Goal: Information Seeking & Learning: Find specific fact

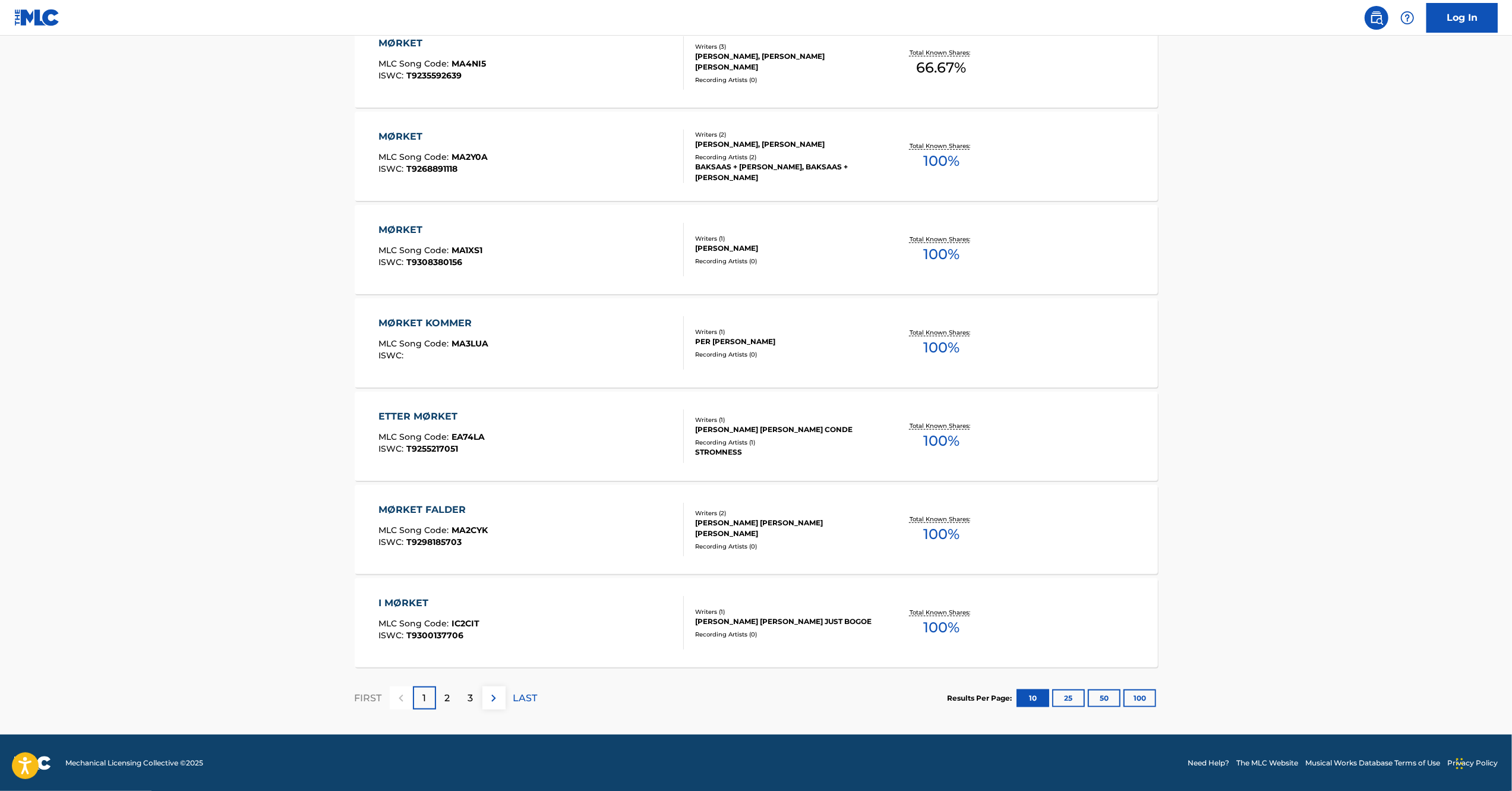
click at [496, 699] on img at bounding box center [493, 698] width 14 height 14
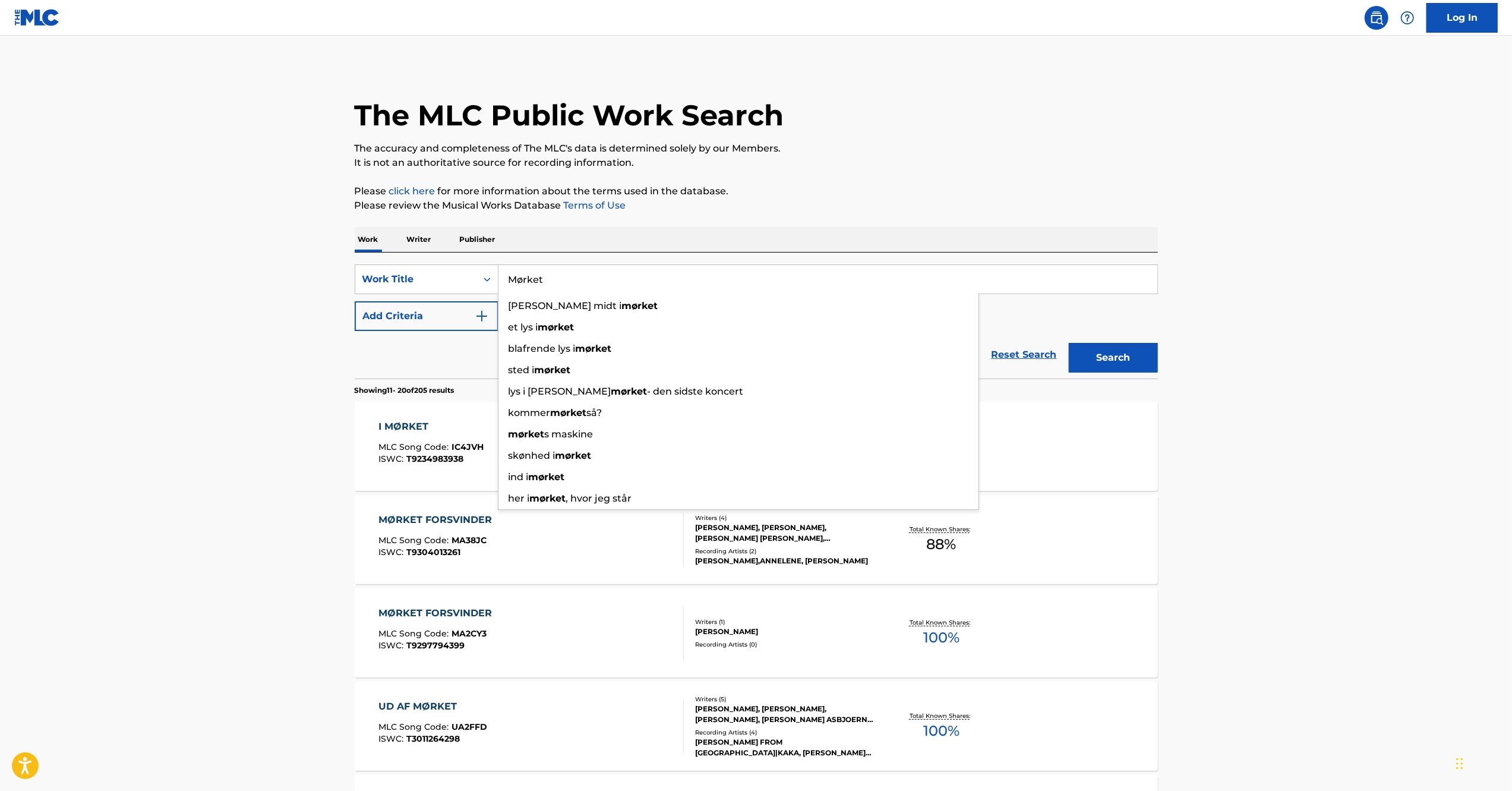
drag, startPoint x: 572, startPoint y: 279, endPoint x: 532, endPoint y: 280, distance: 40.0
click at [532, 280] on input "Mørket" at bounding box center [828, 279] width 659 height 29
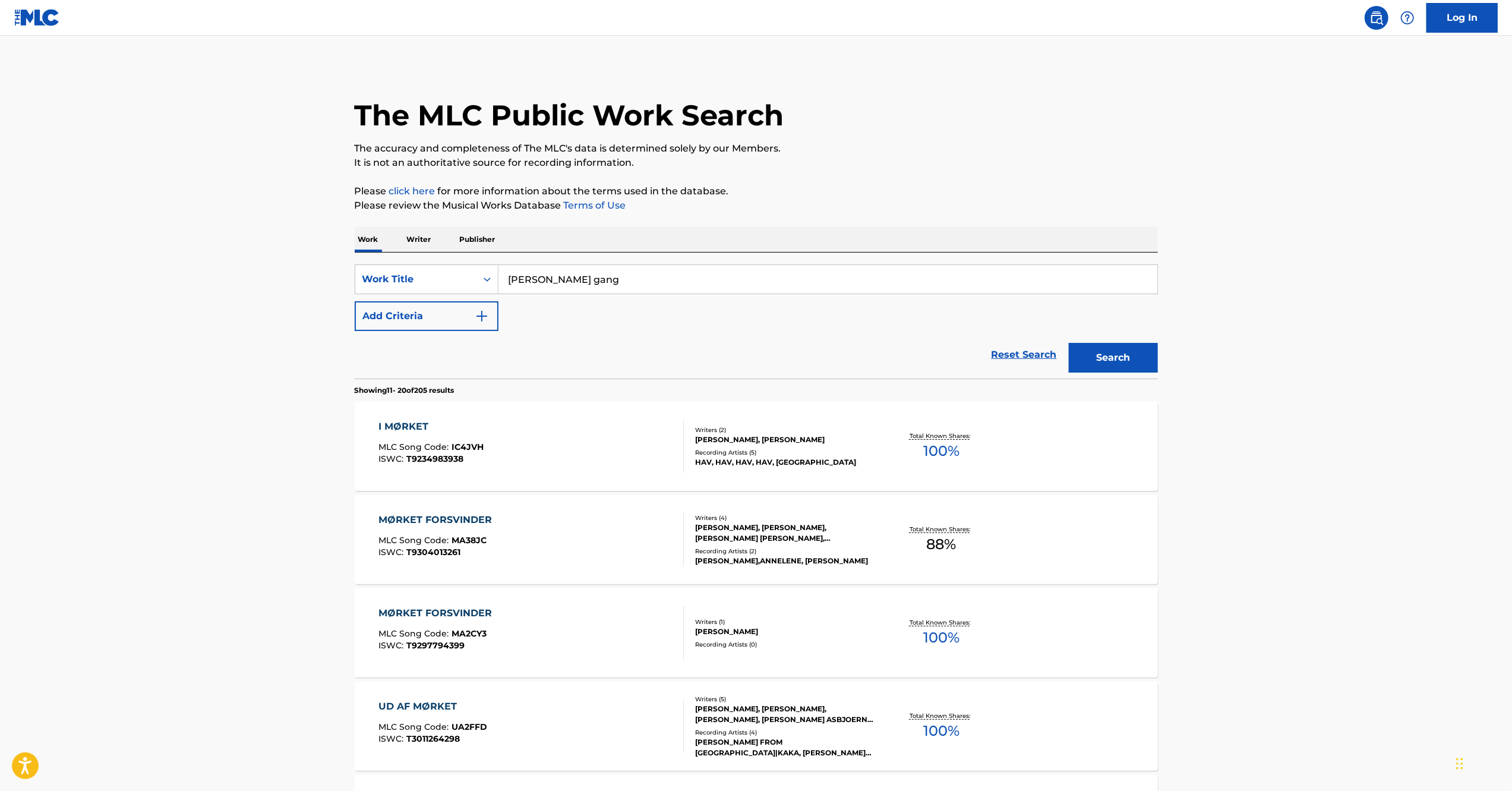
type input "[PERSON_NAME] gang"
click at [1133, 353] on button "Search" at bounding box center [1113, 358] width 89 height 30
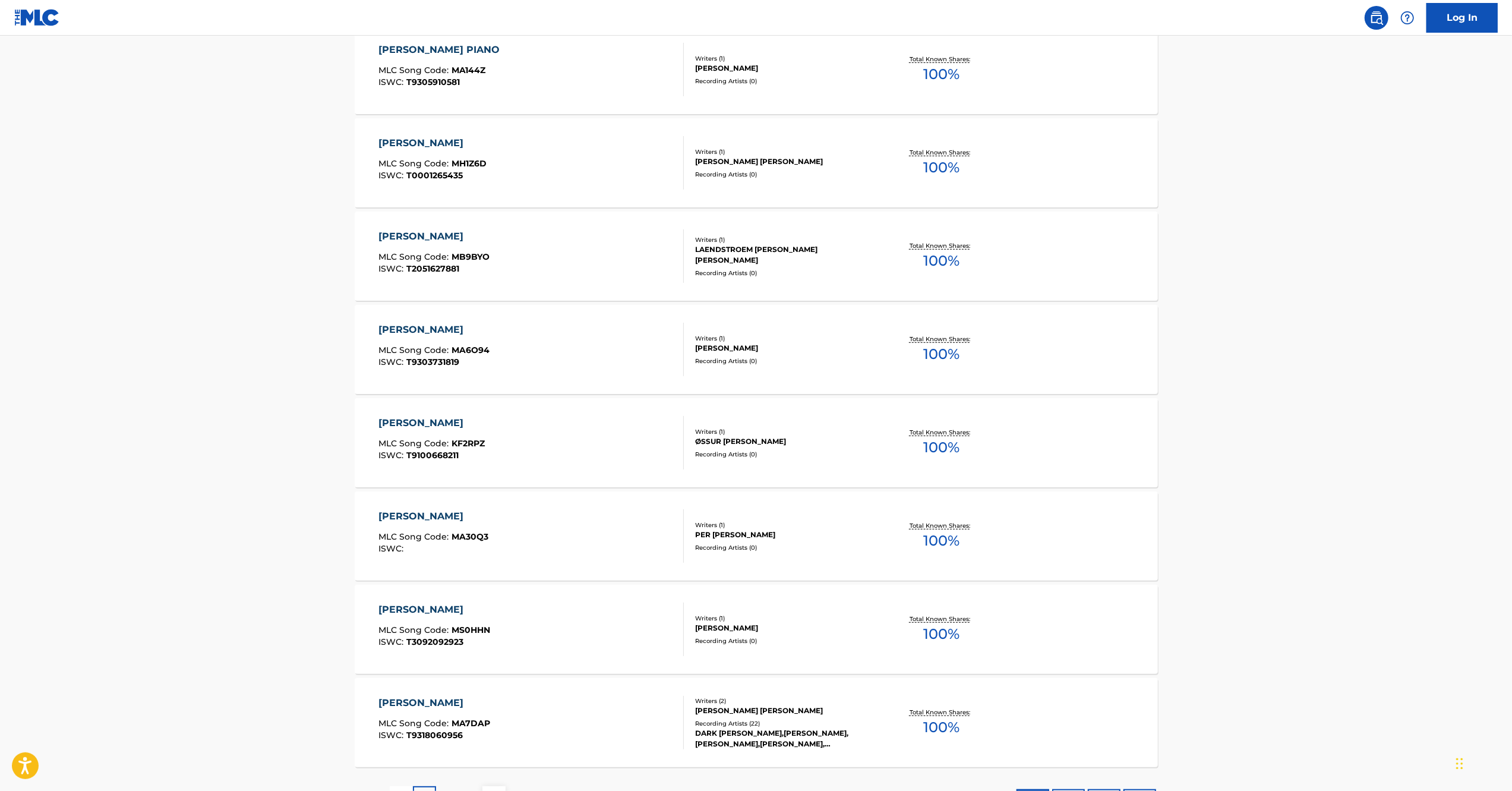
scroll to position [654, 0]
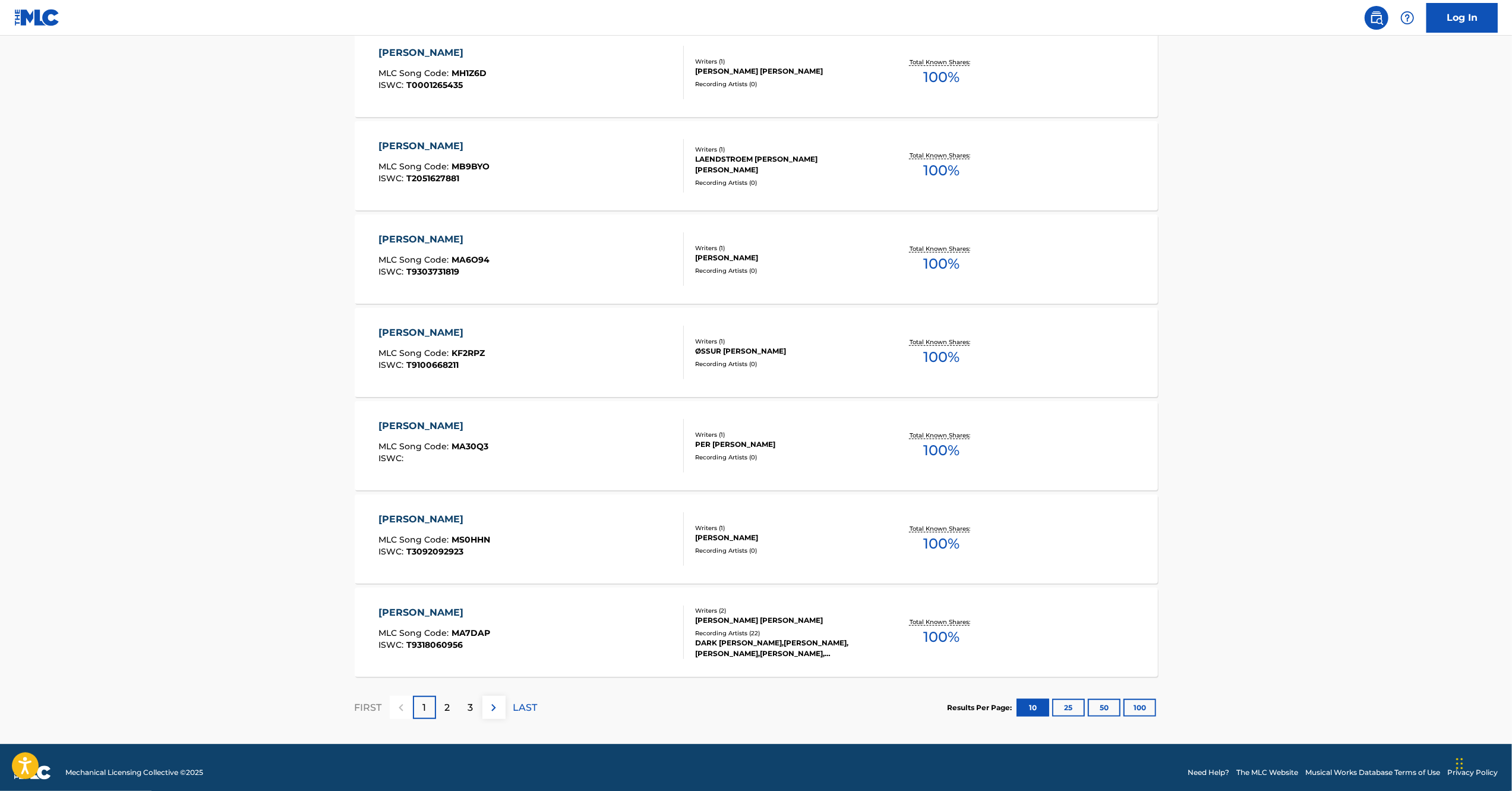
click at [494, 705] on img at bounding box center [493, 707] width 14 height 14
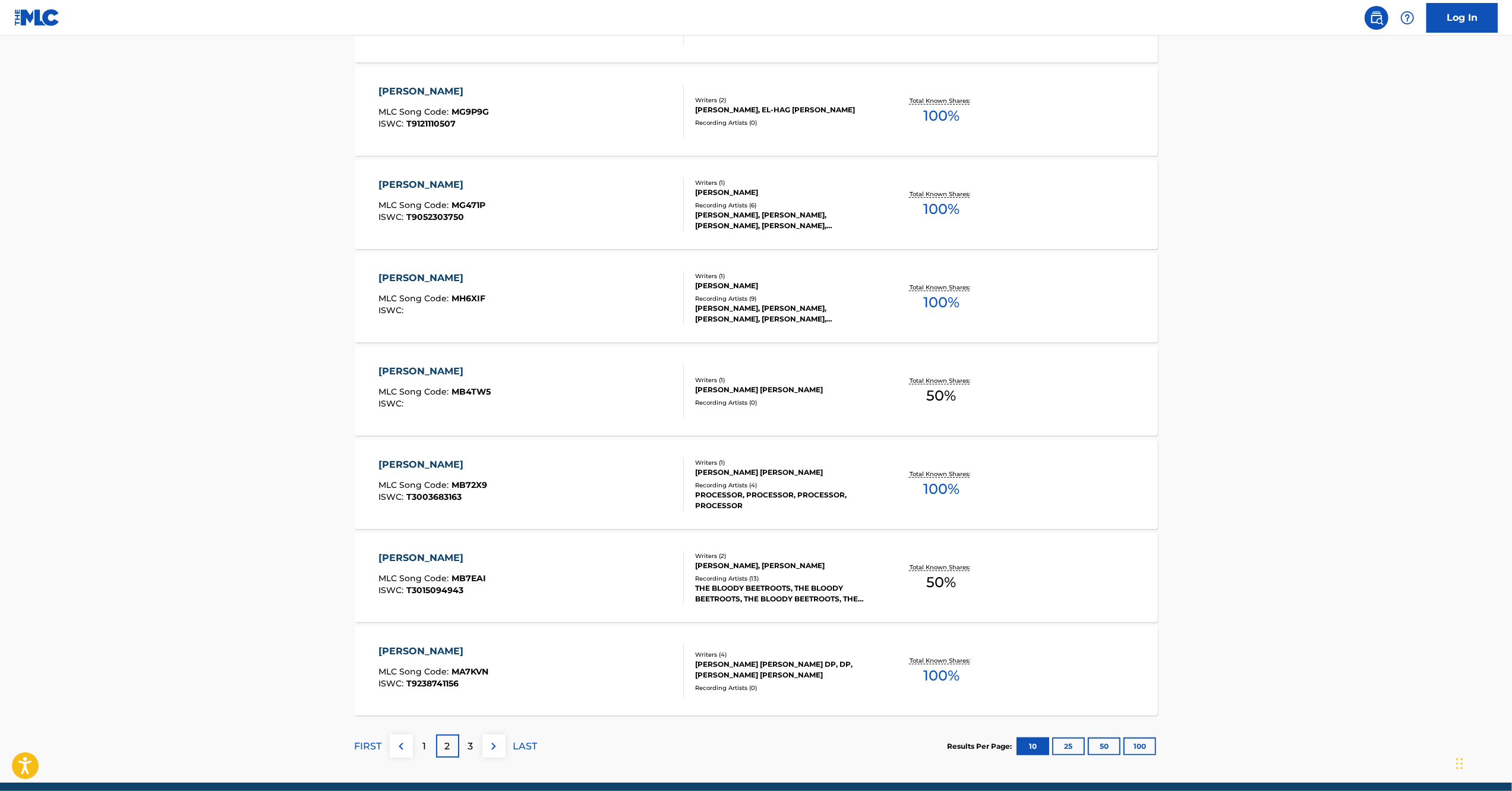
scroll to position [664, 0]
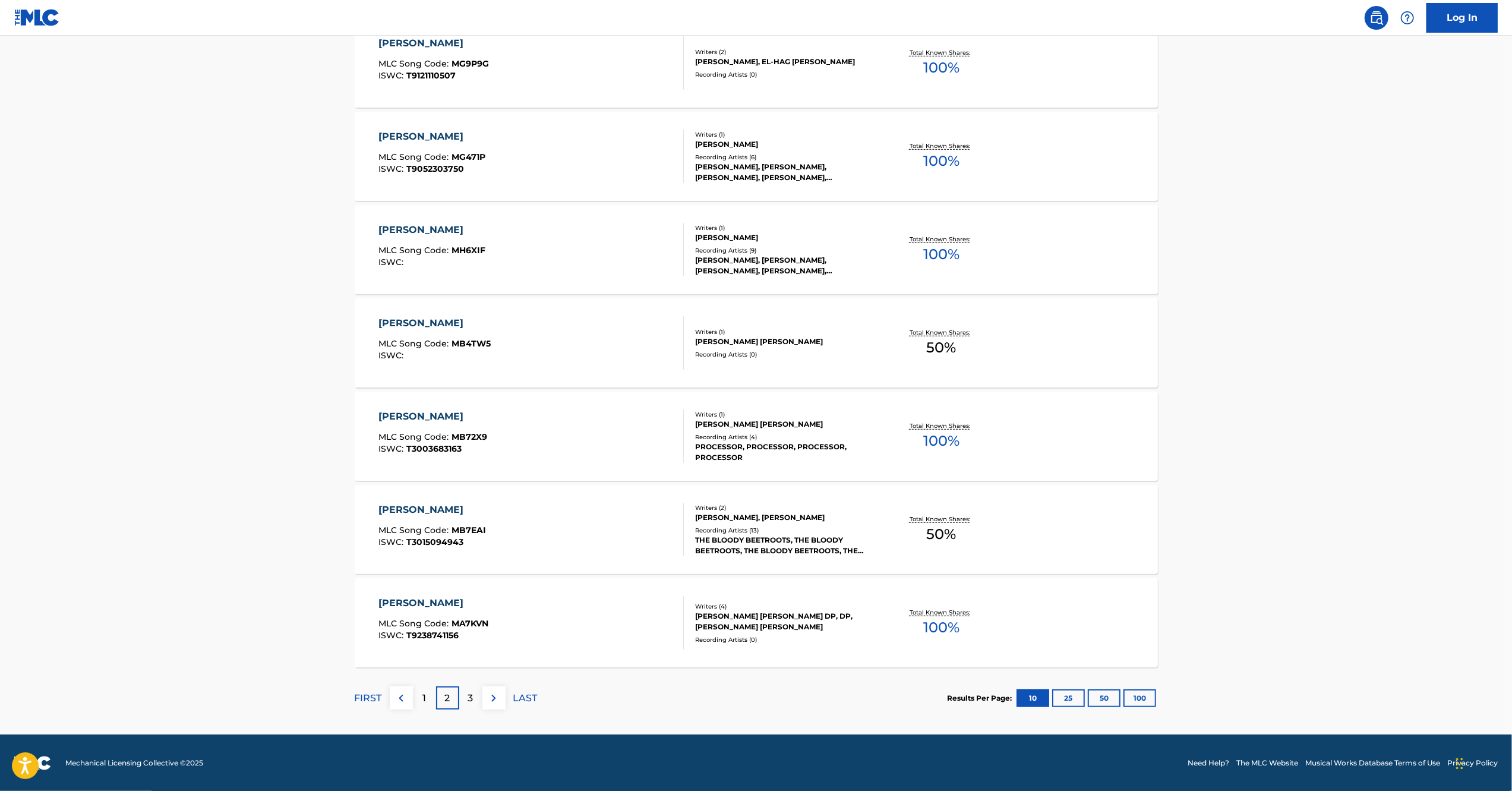
click at [491, 699] on img at bounding box center [493, 698] width 14 height 14
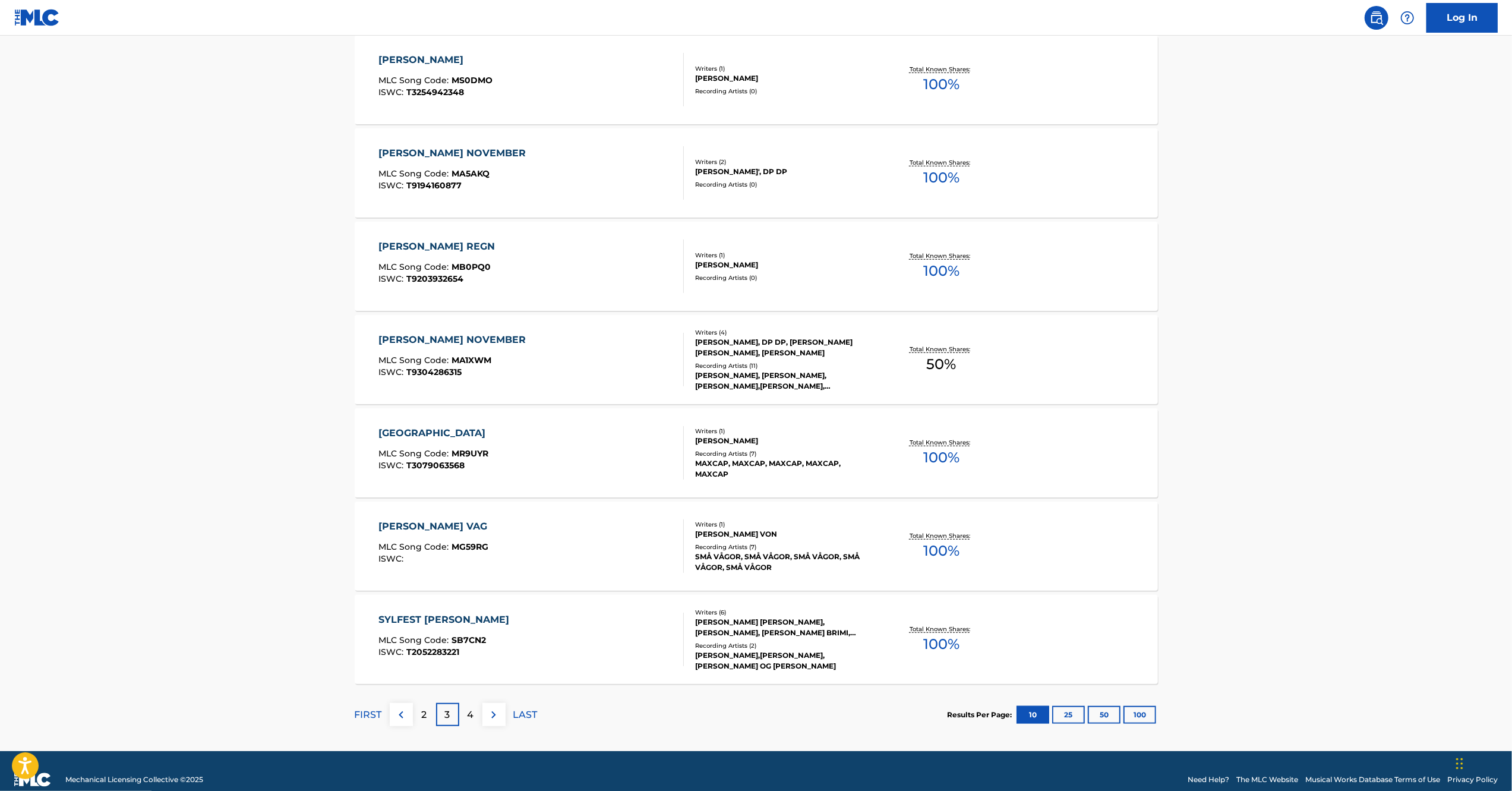
scroll to position [654, 0]
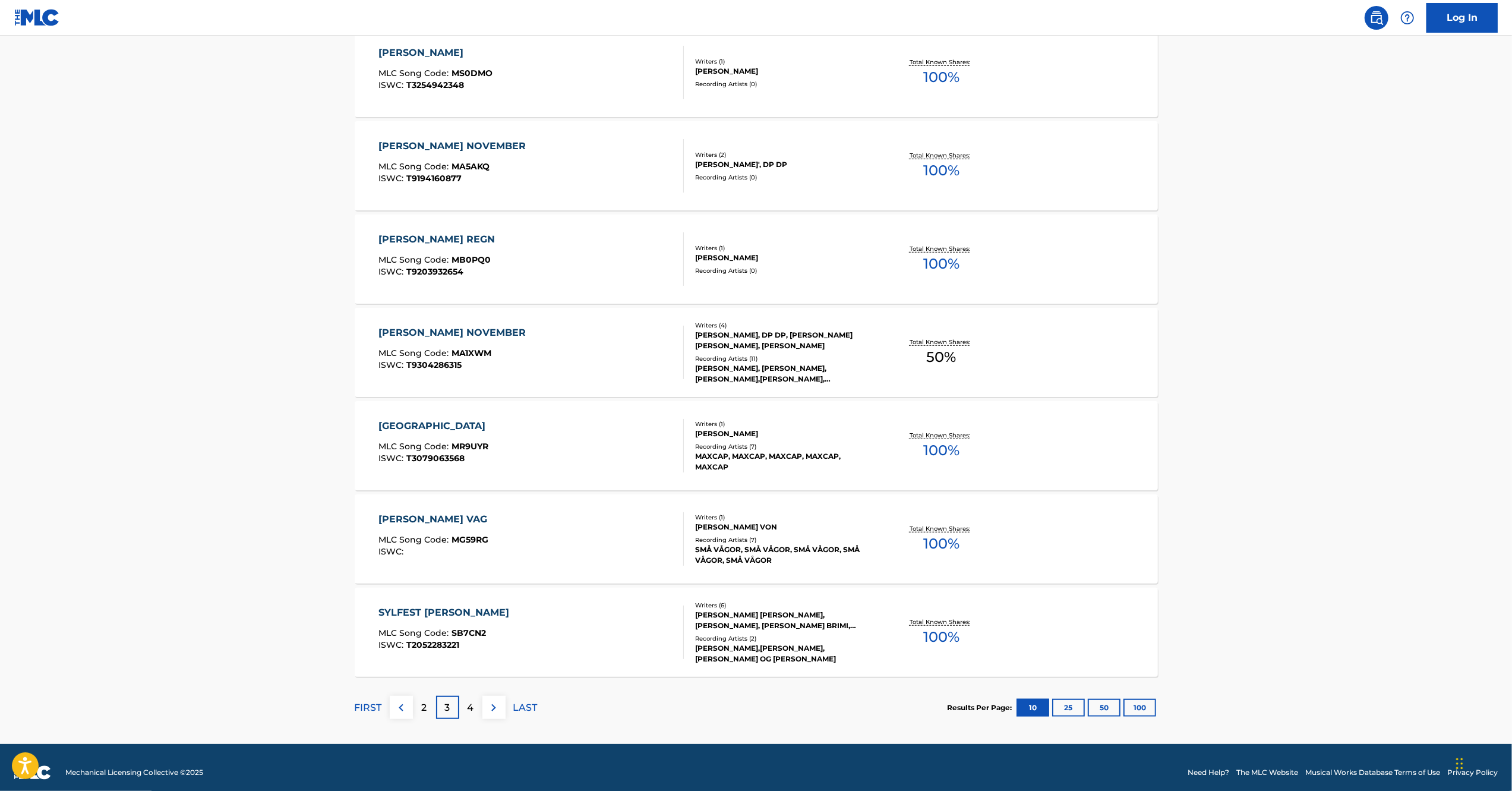
click at [490, 708] on img at bounding box center [493, 707] width 14 height 14
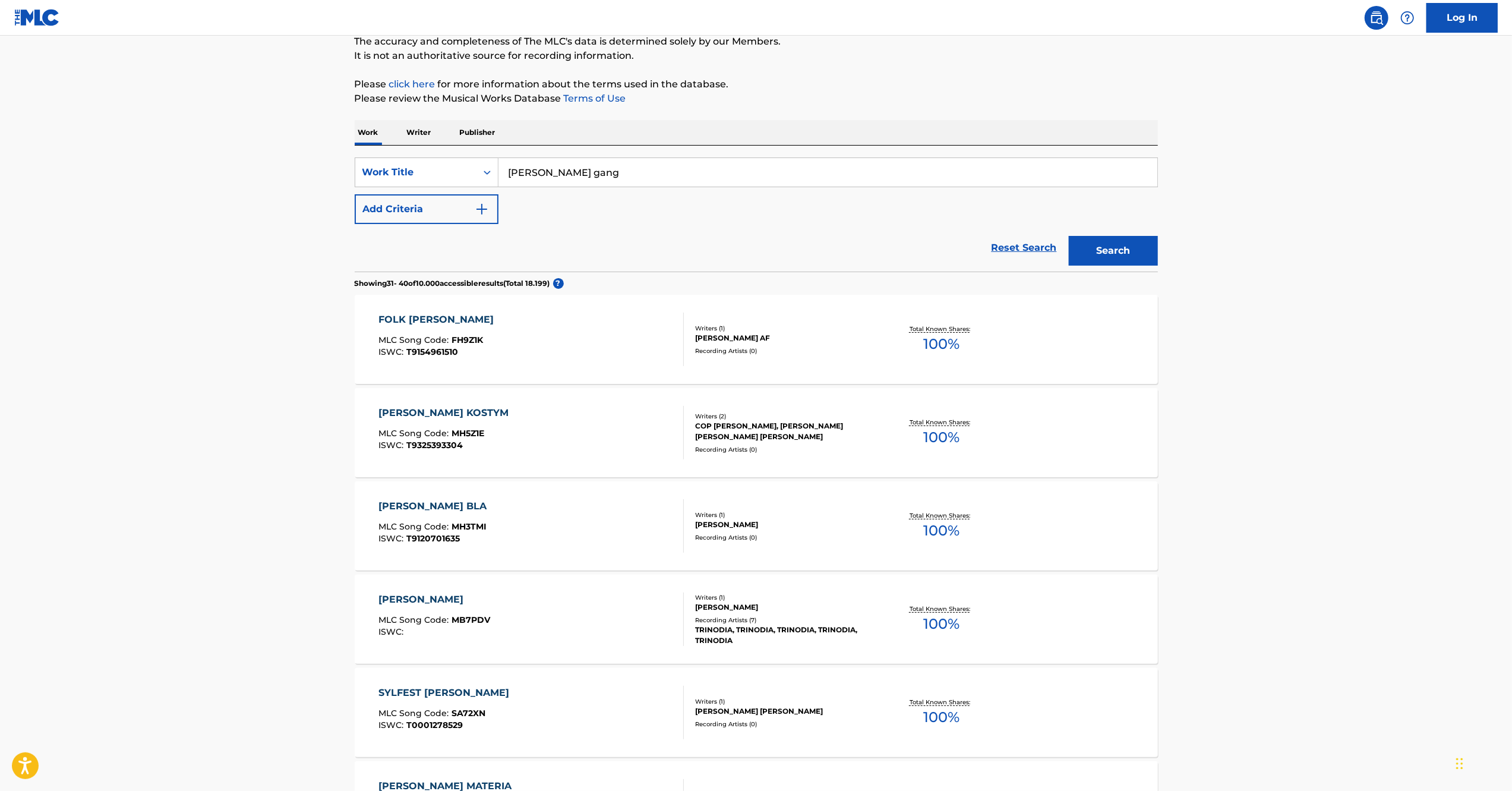
scroll to position [0, 0]
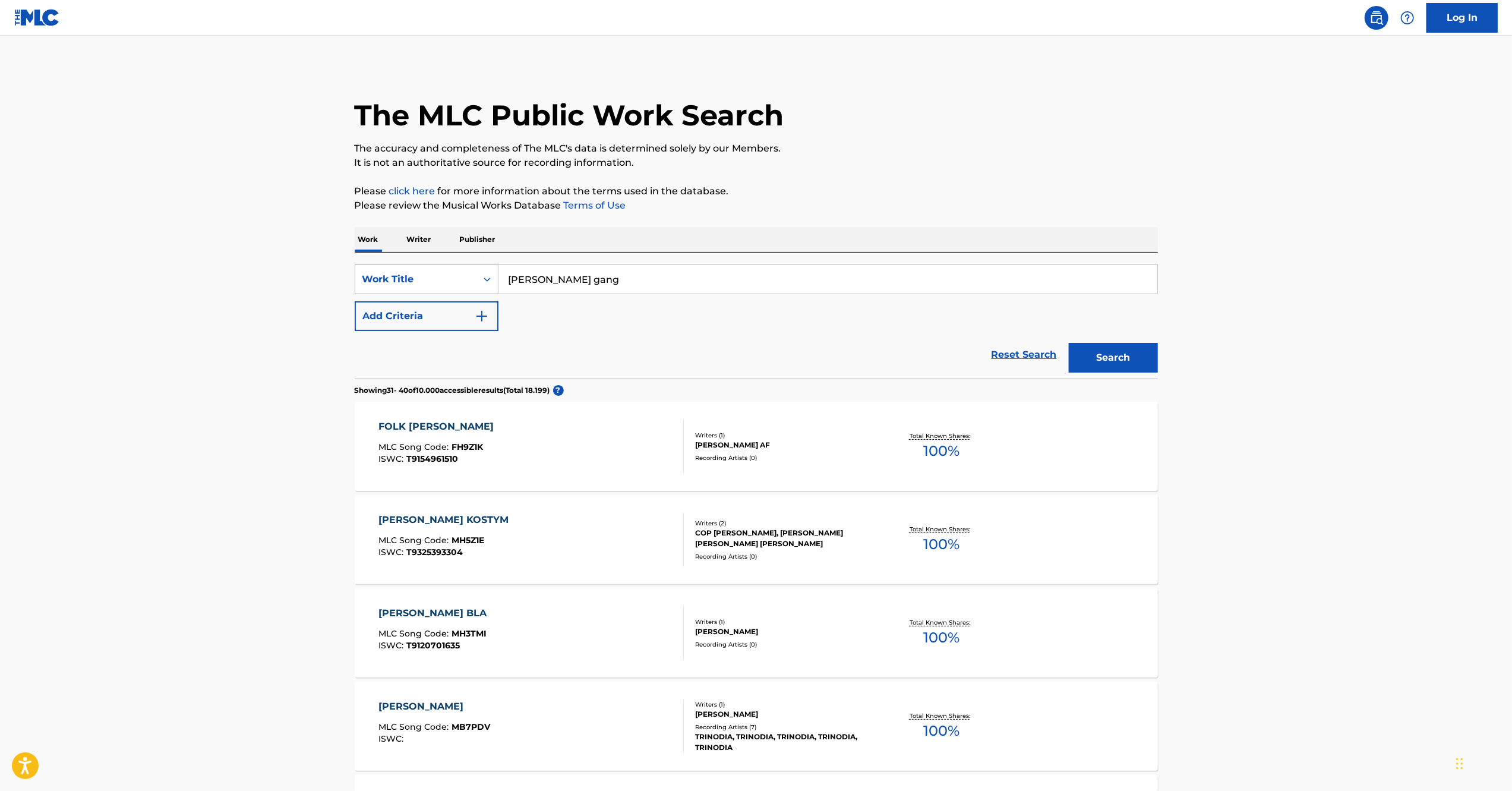
click at [432, 279] on div "Work Title" at bounding box center [416, 279] width 107 height 14
click at [442, 313] on div "Writer Name" at bounding box center [426, 309] width 143 height 30
click at [615, 282] on input "Search Form" at bounding box center [828, 279] width 659 height 29
type input "[PERSON_NAME]"
click at [1068, 343] on button "Search" at bounding box center [1113, 358] width 89 height 30
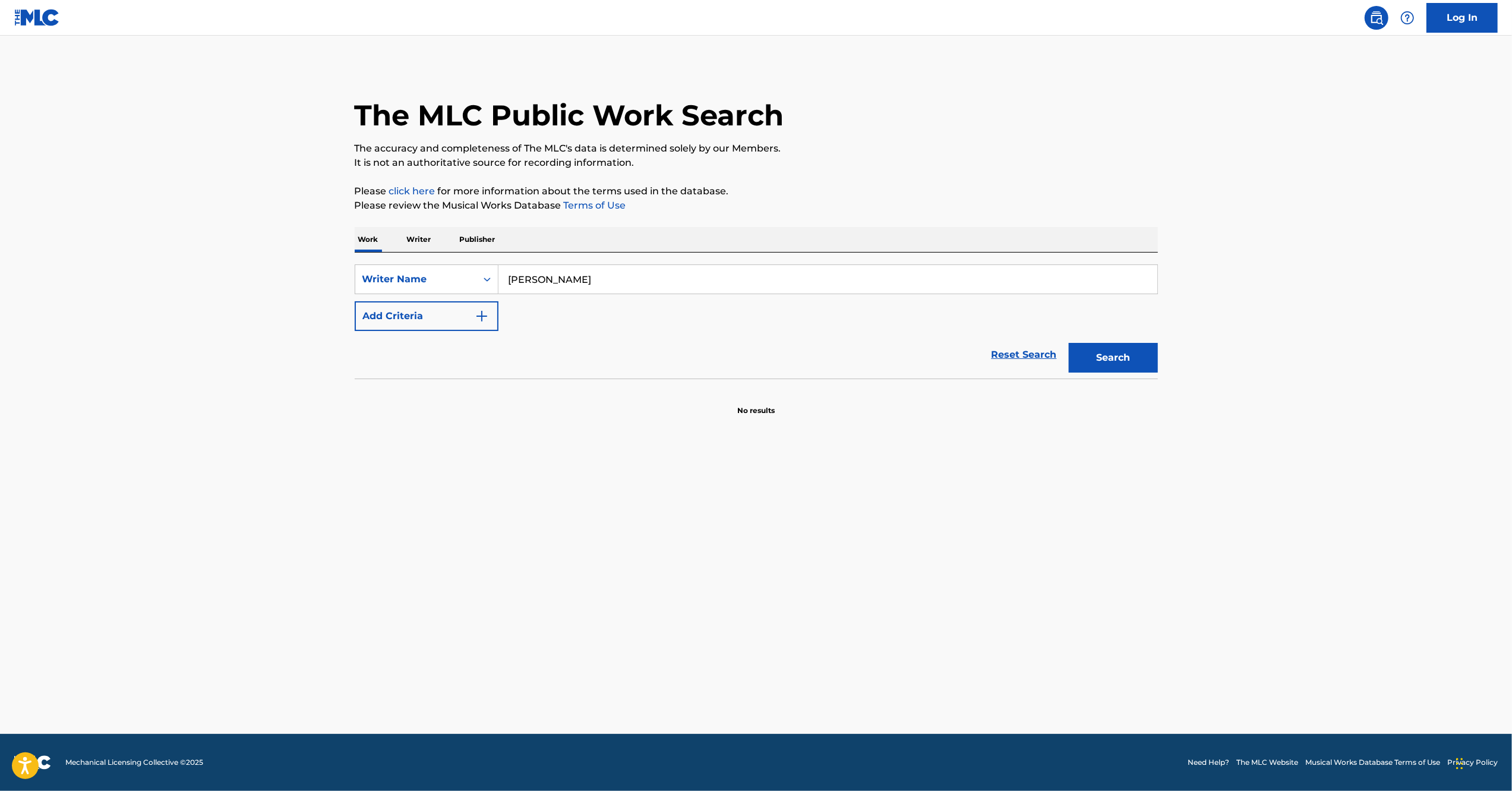
click at [483, 236] on p "Publisher" at bounding box center [478, 239] width 42 height 25
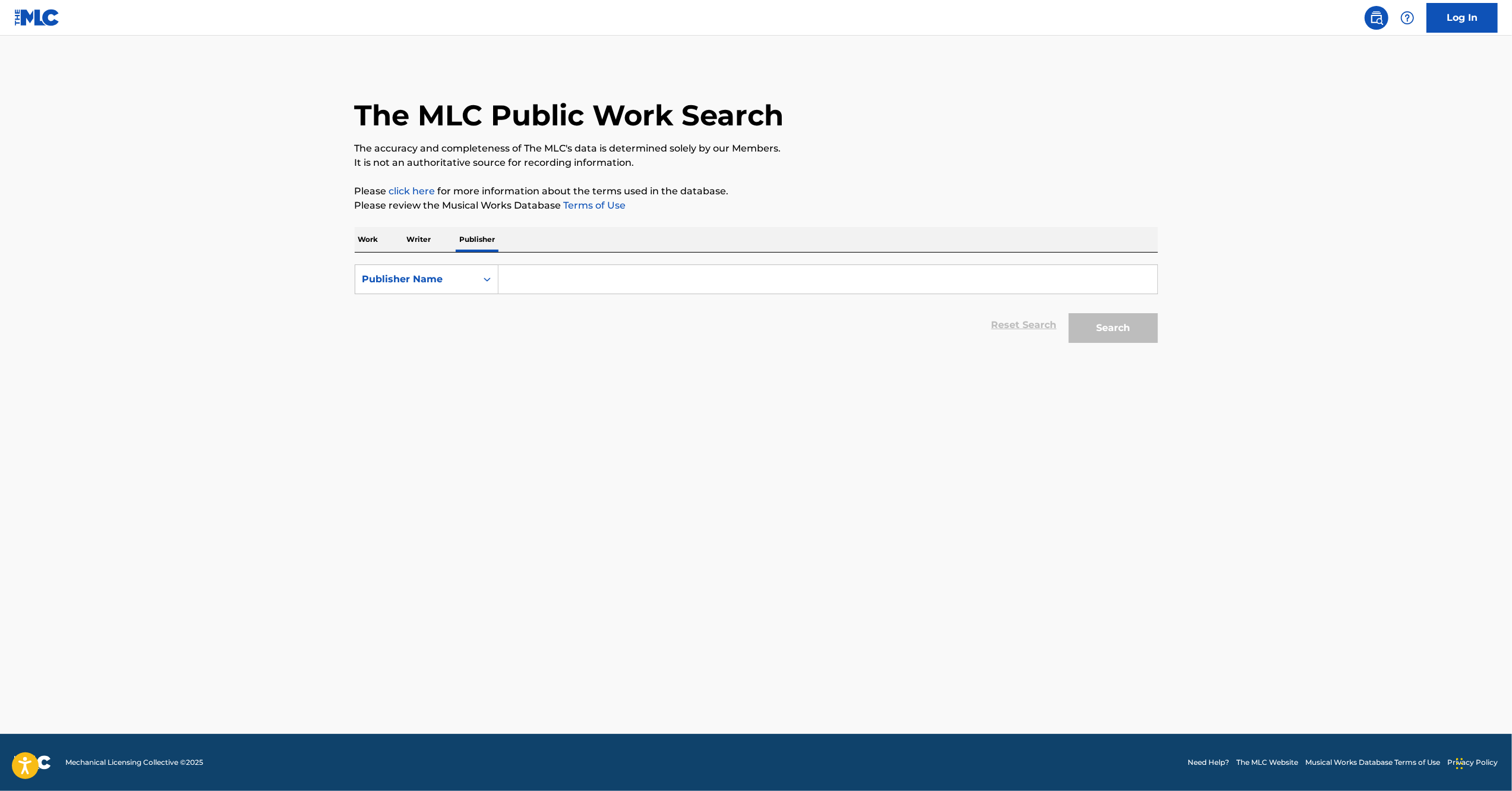
click at [573, 271] on input "Search Form" at bounding box center [828, 279] width 659 height 29
type input "[PERSON_NAME]"
click at [1068, 313] on button "Search" at bounding box center [1113, 328] width 89 height 30
click at [364, 239] on p "Work" at bounding box center [368, 239] width 27 height 25
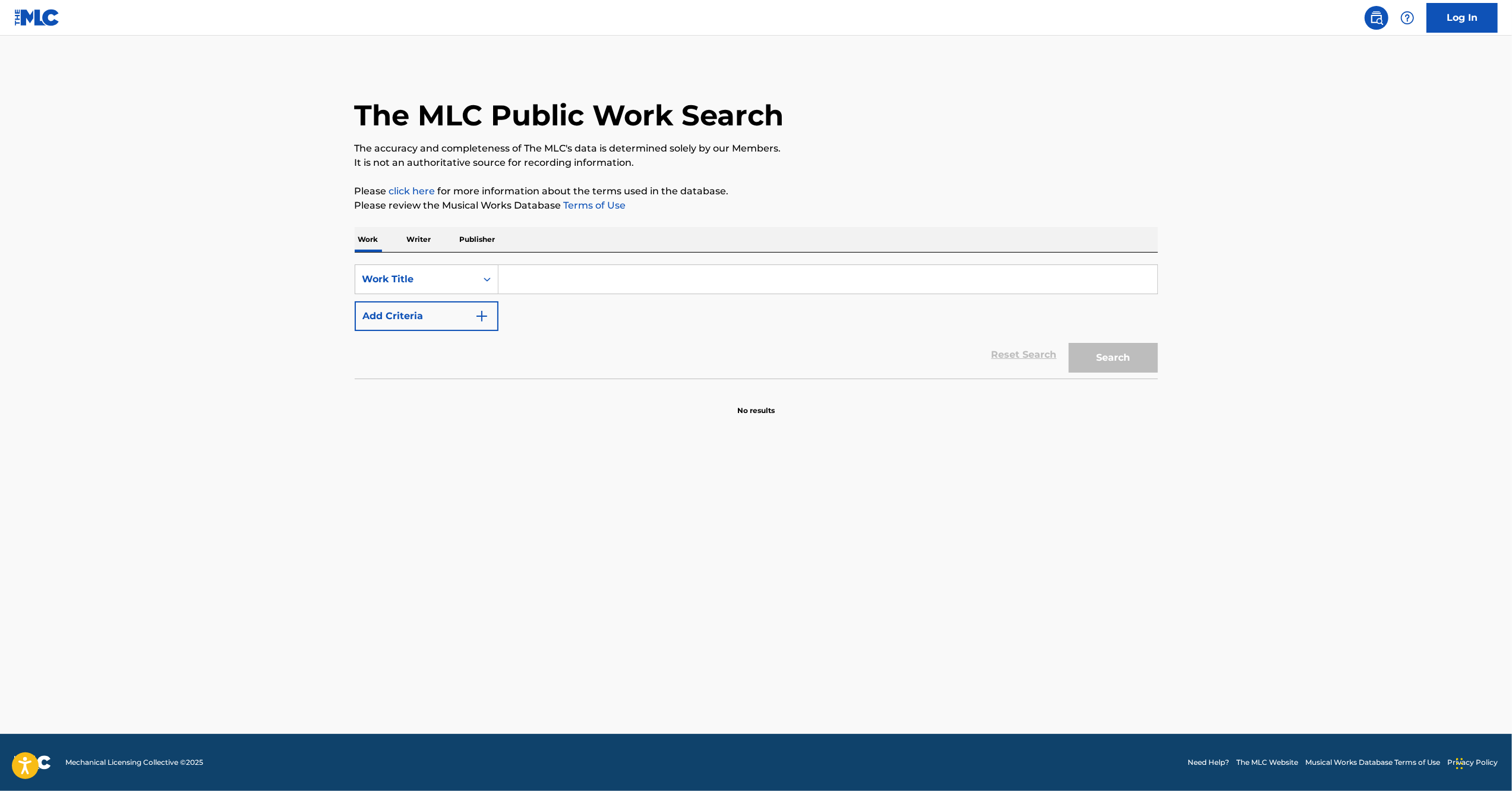
click at [544, 259] on div "SearchWithCriteriae47d5265-241b-481a-a7e3-ecd44d93026b Work Title Add Criteria …" at bounding box center [756, 316] width 803 height 126
click at [544, 270] on input "Search Form" at bounding box center [828, 279] width 659 height 29
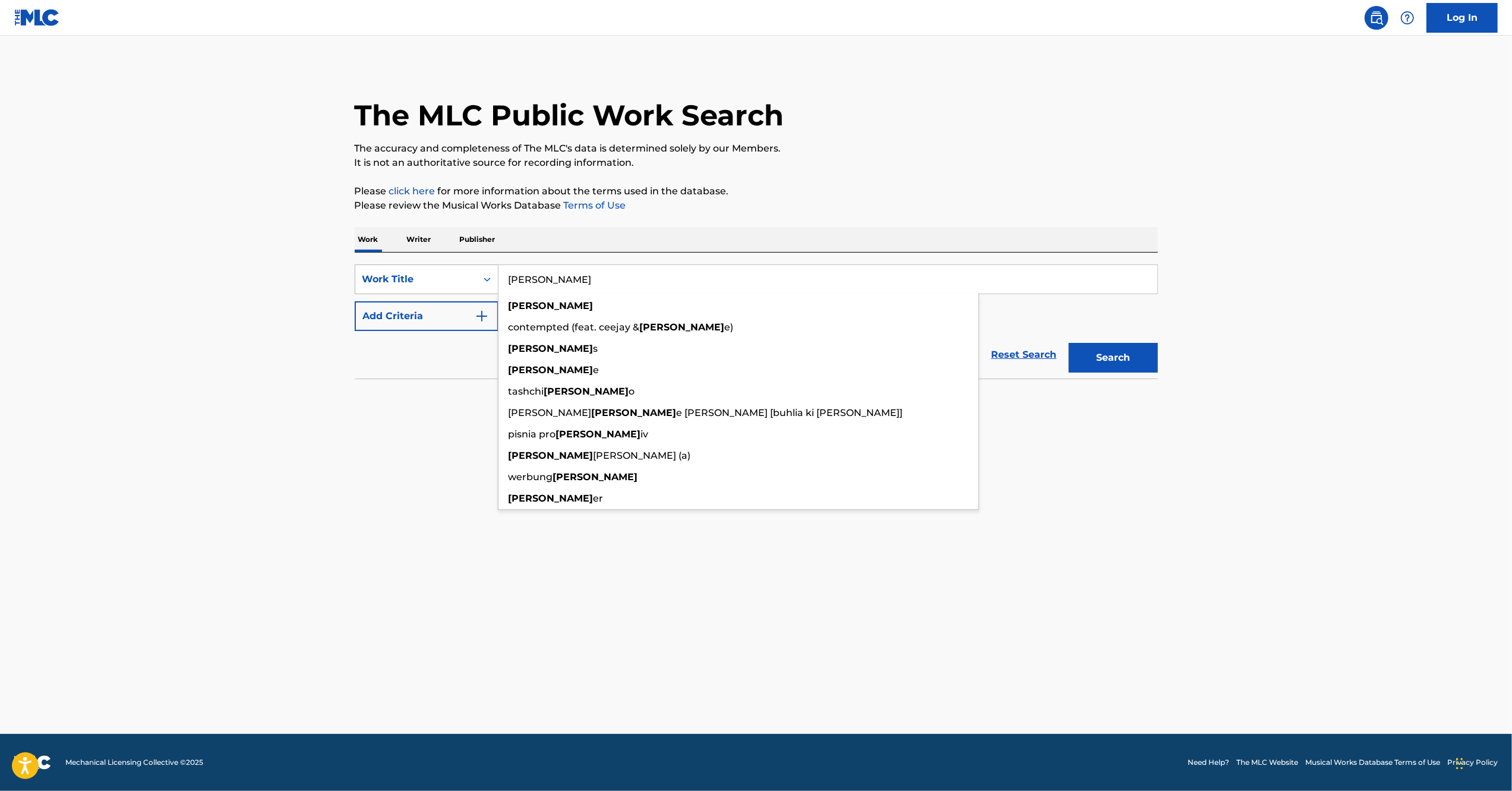
type input "[PERSON_NAME]"
click at [458, 272] on div "Work Title" at bounding box center [416, 279] width 107 height 14
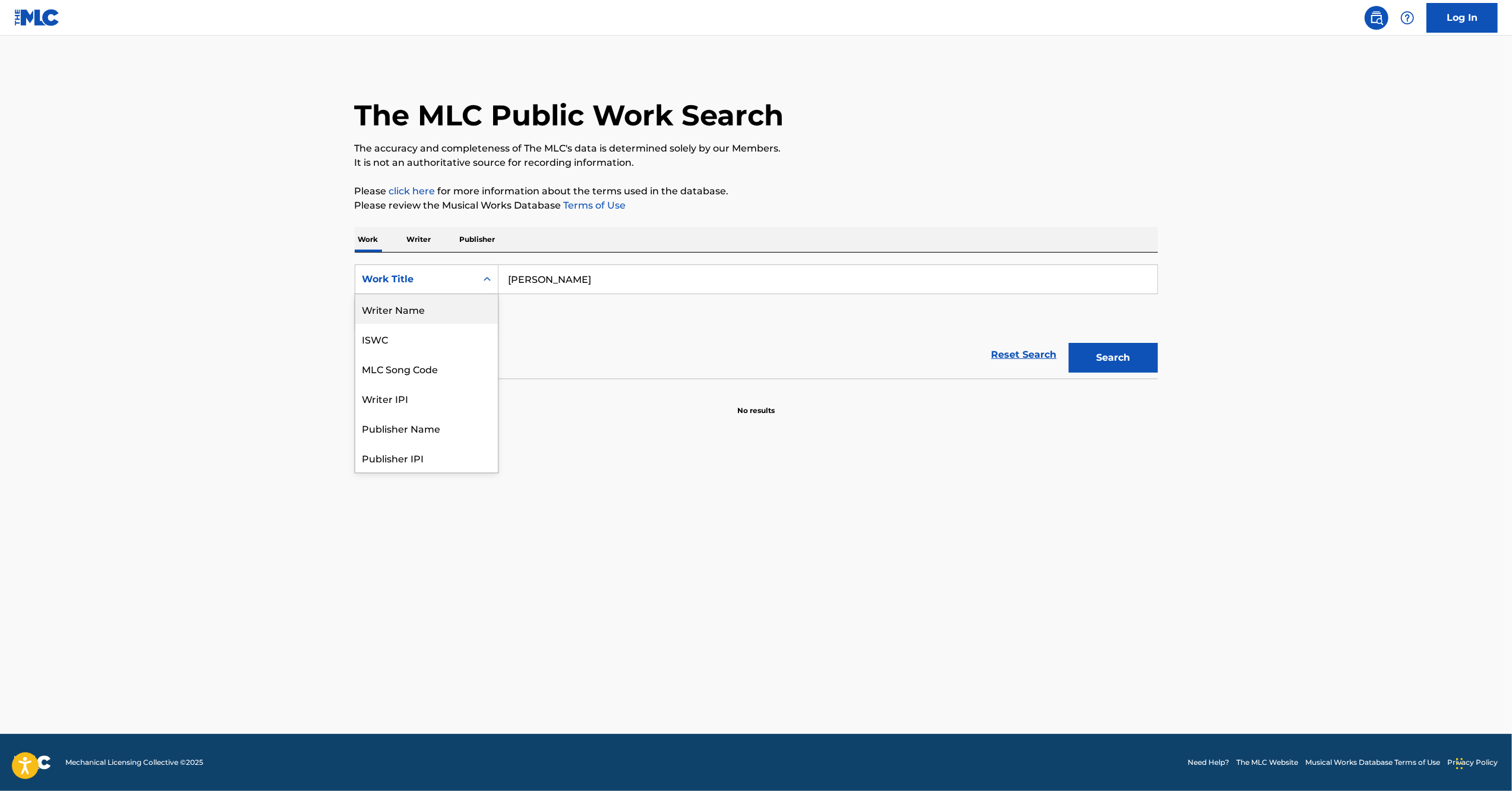
click at [439, 313] on div "Writer Name" at bounding box center [426, 309] width 143 height 30
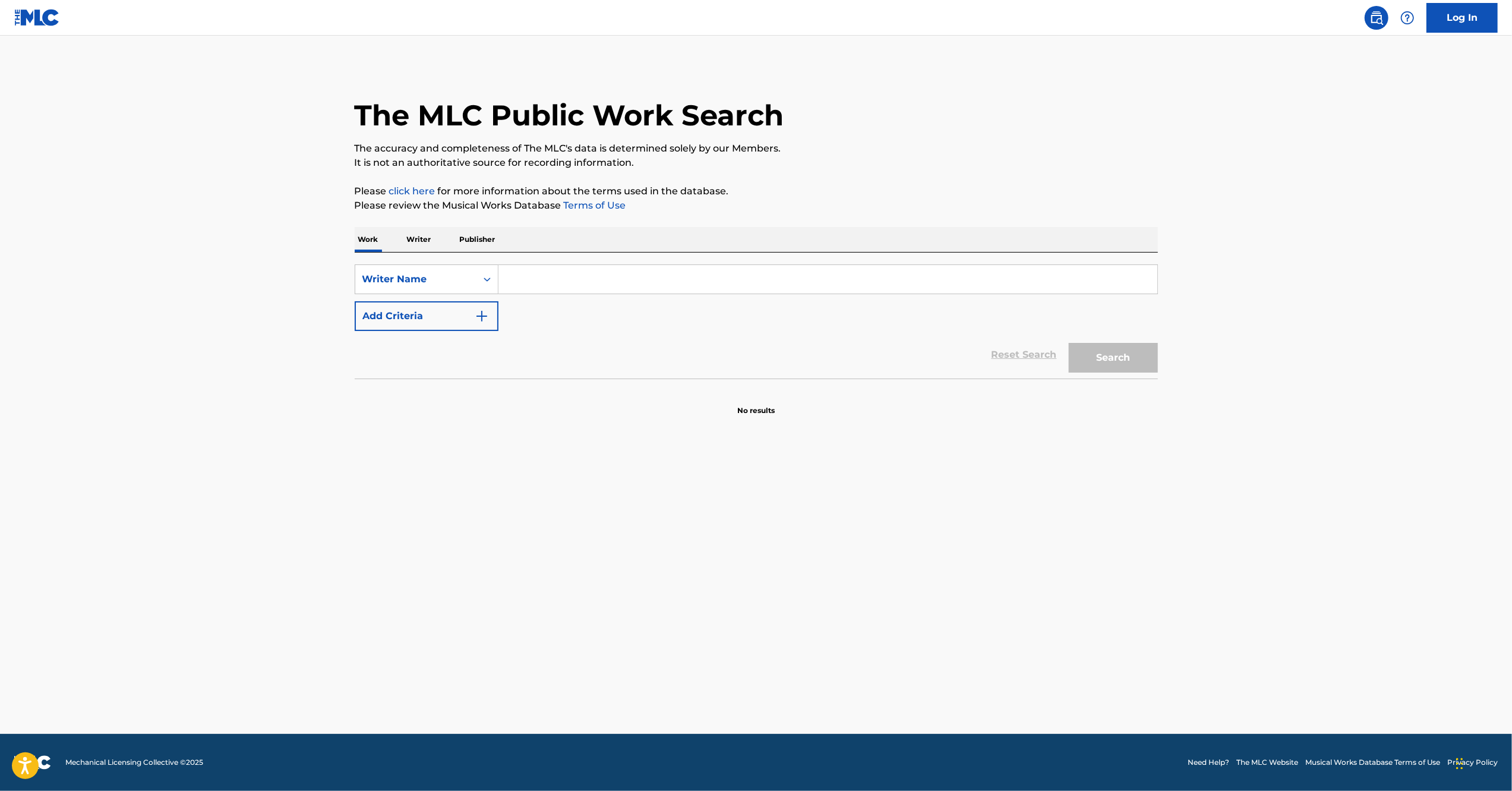
click at [587, 287] on input "Search Form" at bounding box center [828, 279] width 659 height 29
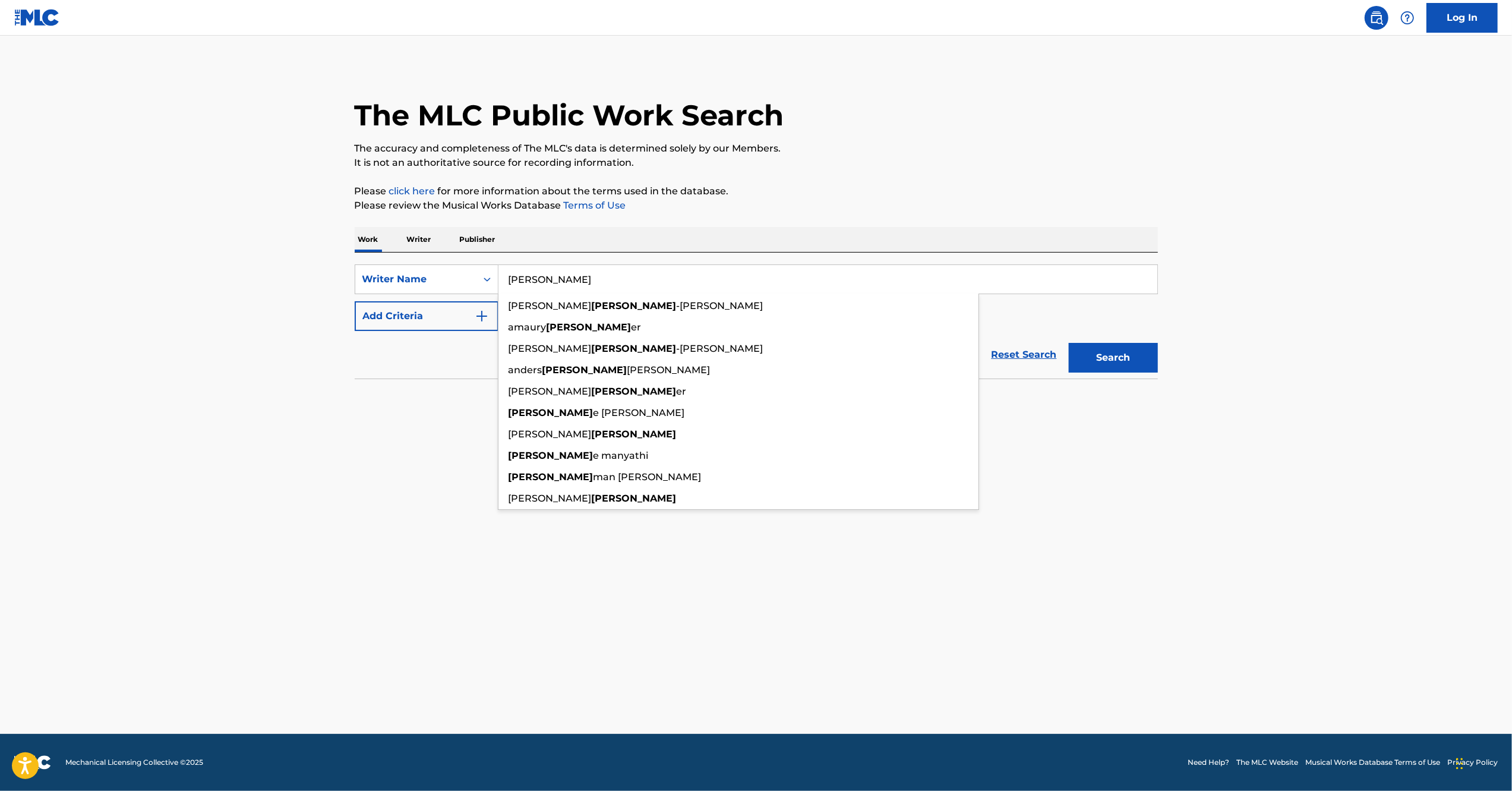
type input "[PERSON_NAME]"
click at [1068, 343] on button "Search" at bounding box center [1113, 358] width 89 height 30
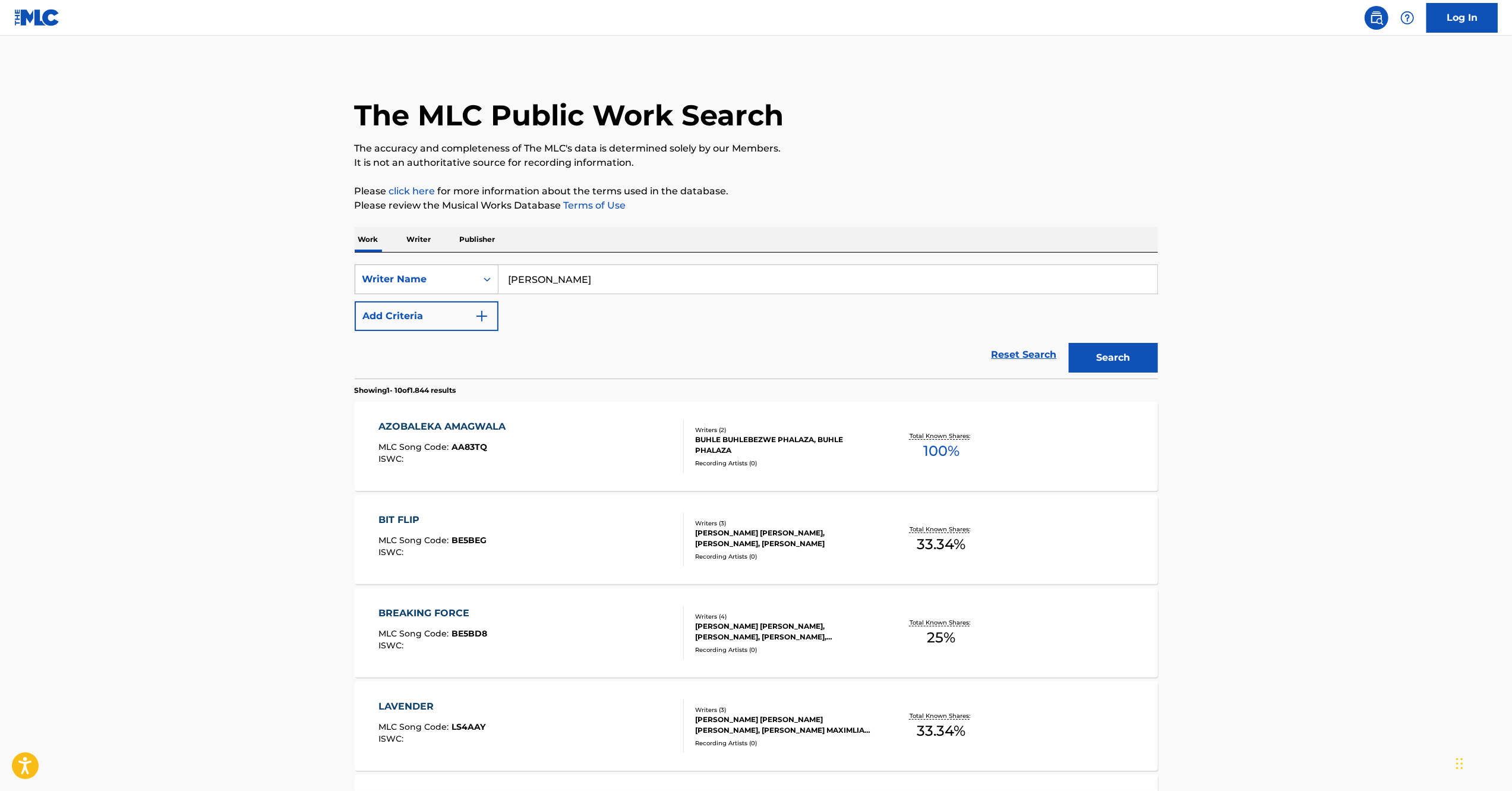
click at [439, 283] on div "Writer Name" at bounding box center [416, 279] width 107 height 14
click at [423, 311] on div "Work Title" at bounding box center [426, 309] width 143 height 30
click at [561, 280] on input "Search Form" at bounding box center [828, 279] width 659 height 29
type input "[PERSON_NAME] Gang - Instrumental"
click at [1068, 343] on button "Search" at bounding box center [1113, 358] width 89 height 30
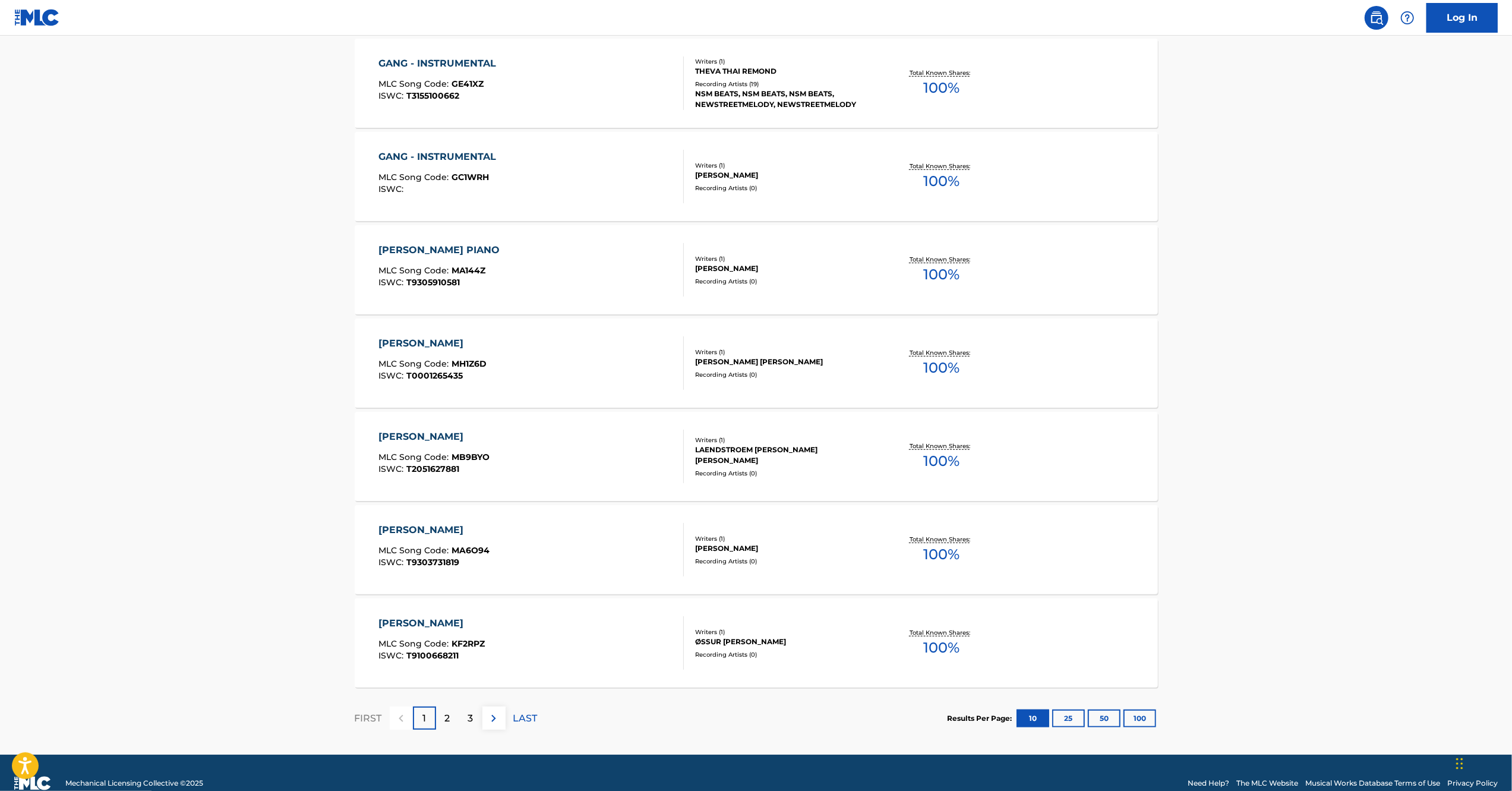
scroll to position [664, 0]
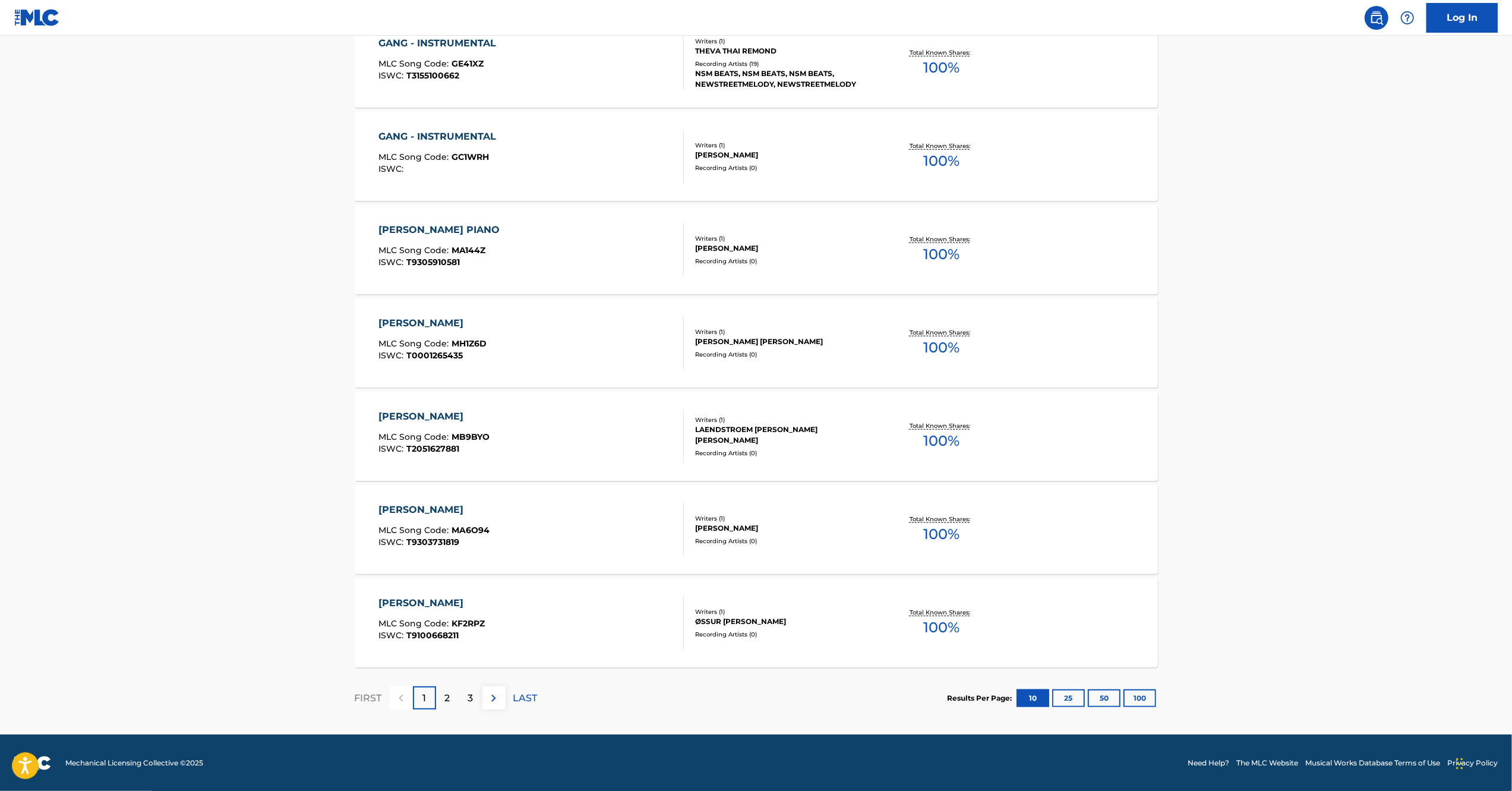
click at [453, 697] on div "2" at bounding box center [448, 698] width 23 height 23
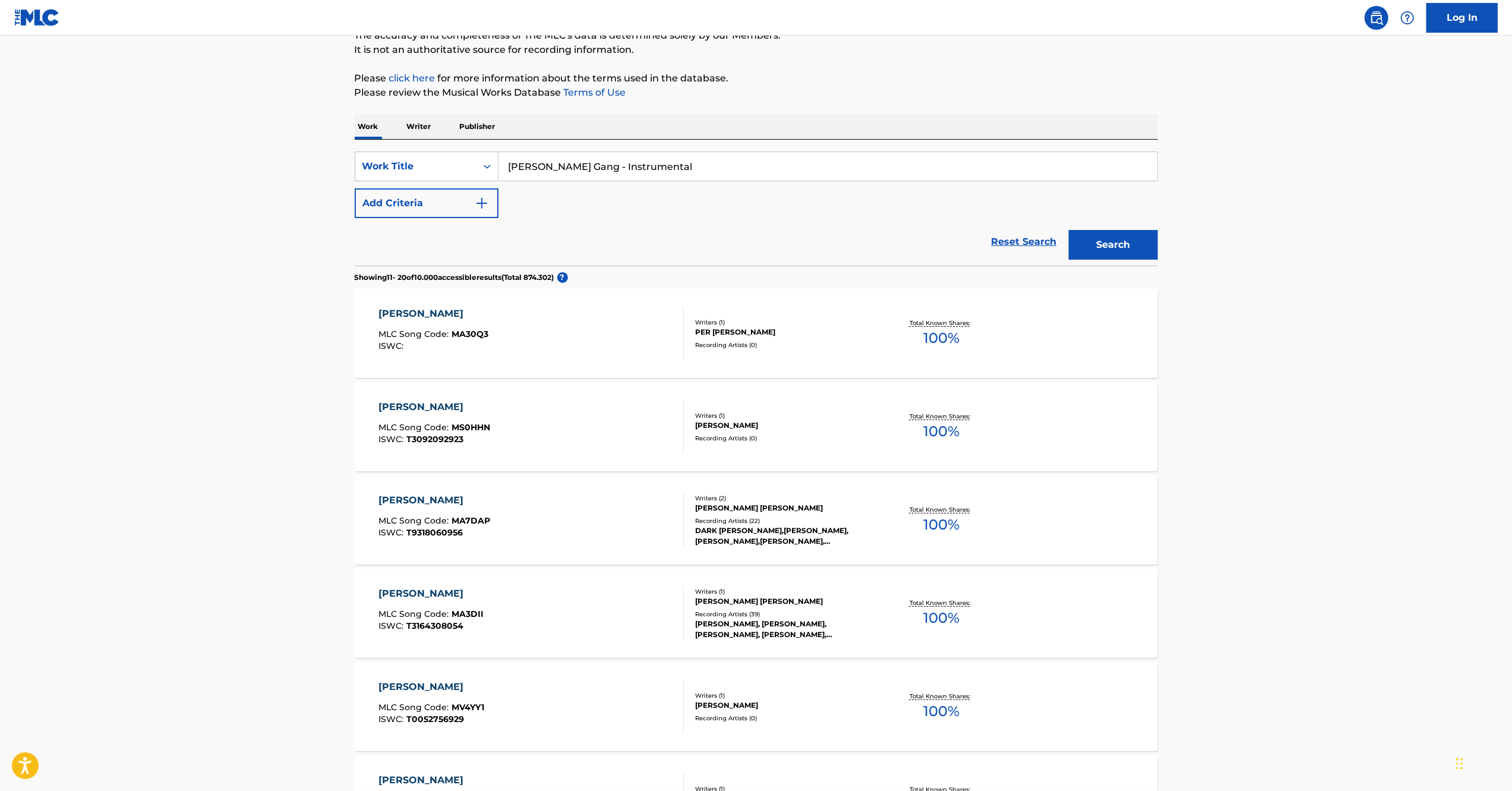
scroll to position [0, 0]
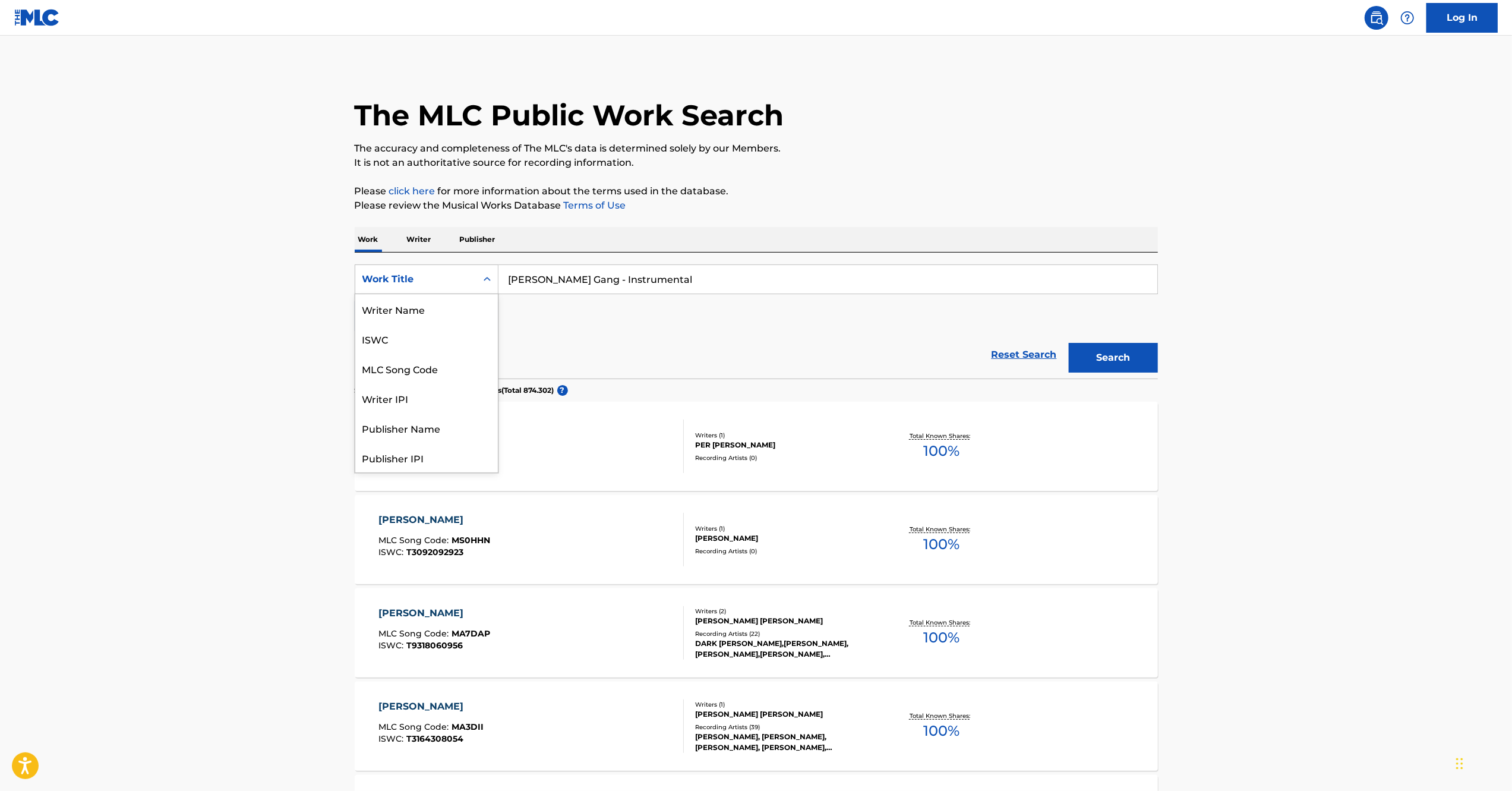
click at [425, 276] on div "Work Title" at bounding box center [416, 279] width 107 height 14
click at [362, 245] on p "Work" at bounding box center [368, 239] width 27 height 25
click at [443, 279] on div "Work Title" at bounding box center [416, 279] width 107 height 14
click at [441, 338] on div "ISWC" at bounding box center [426, 339] width 143 height 30
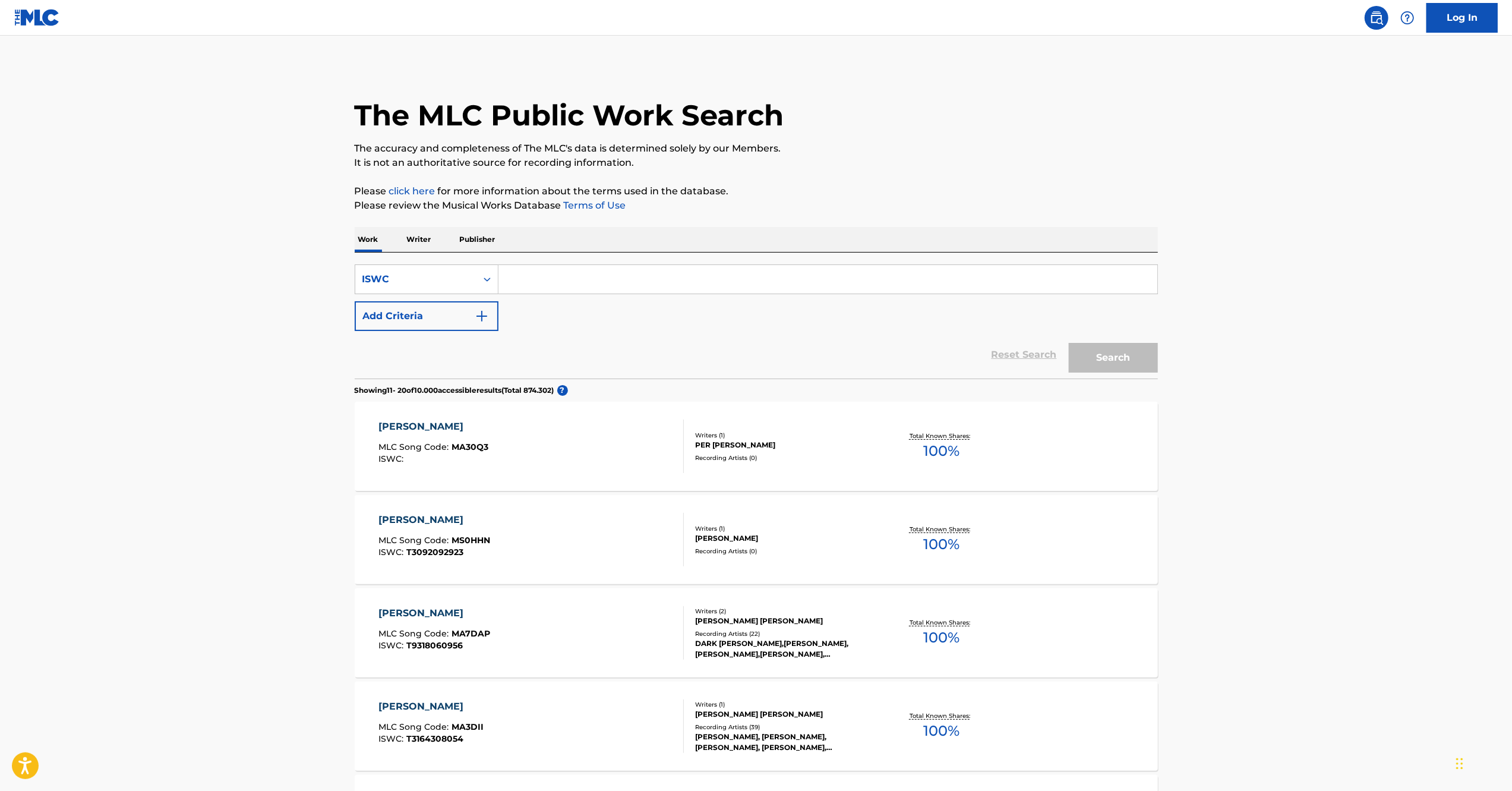
click at [653, 278] on input "Search Form" at bounding box center [828, 279] width 659 height 29
paste input "QZMHN2042421"
type input "QZMHN2042421"
click at [1122, 359] on button "Search" at bounding box center [1113, 358] width 89 height 30
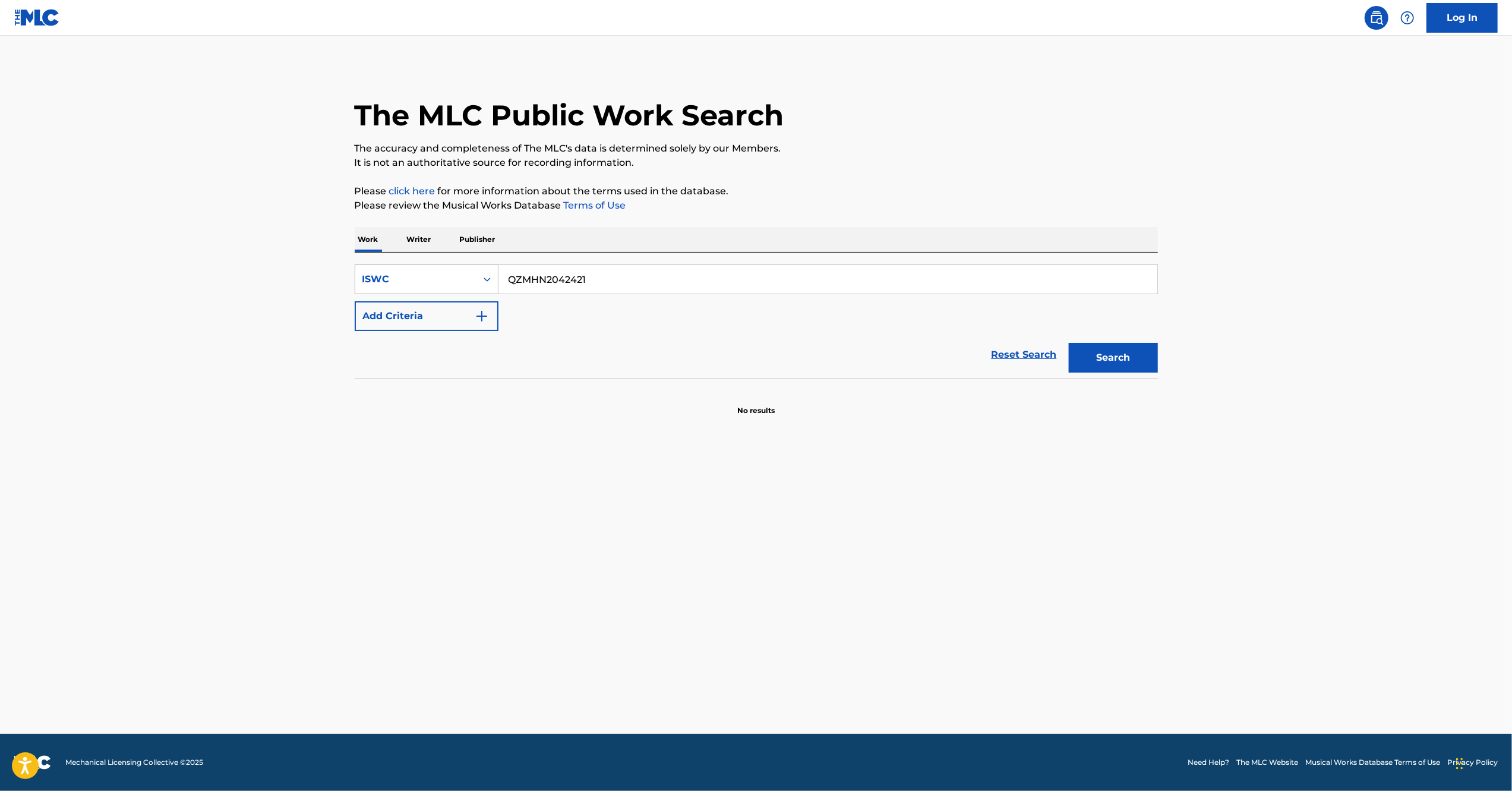
click at [444, 287] on div "ISWC" at bounding box center [416, 279] width 121 height 22
click at [449, 365] on div "MLC Song Code" at bounding box center [426, 368] width 143 height 30
click at [586, 272] on input "Search Form" at bounding box center [828, 279] width 659 height 29
paste input "4062994690823"
type input "4062994690823"
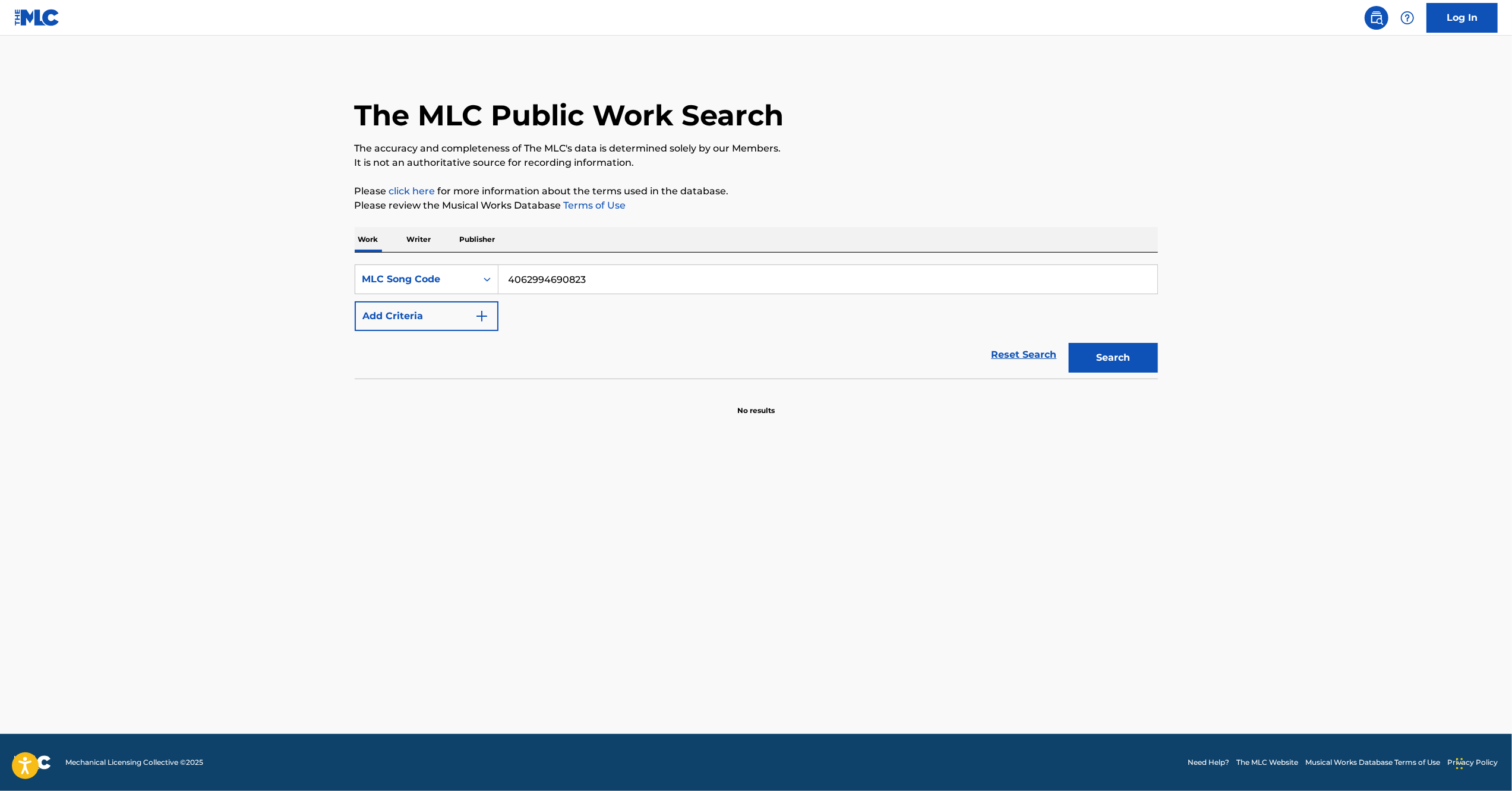
click at [1100, 355] on button "Search" at bounding box center [1113, 358] width 89 height 30
